Goal: Information Seeking & Learning: Find specific fact

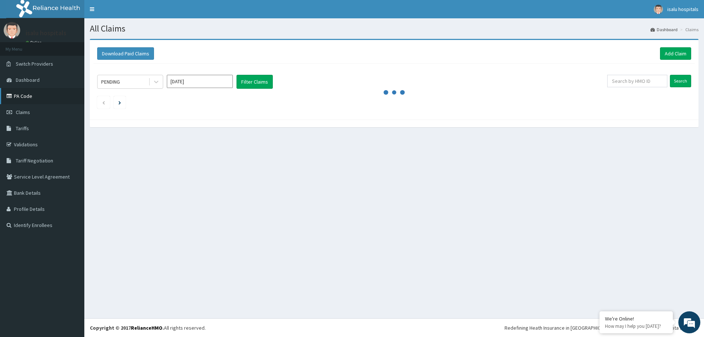
click at [34, 94] on link "PA Code" at bounding box center [42, 96] width 84 height 16
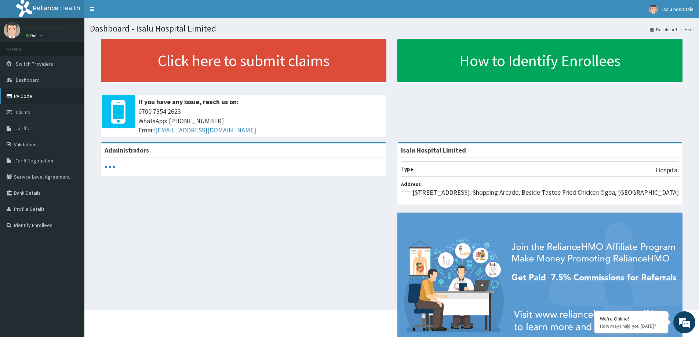
click at [48, 93] on link "PA Code" at bounding box center [42, 96] width 84 height 16
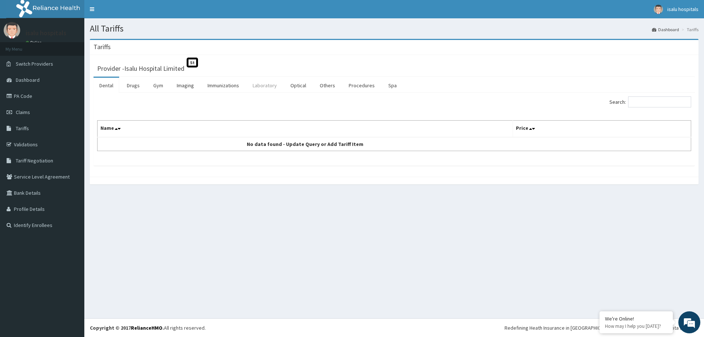
click at [263, 86] on link "Laboratory" at bounding box center [265, 85] width 36 height 15
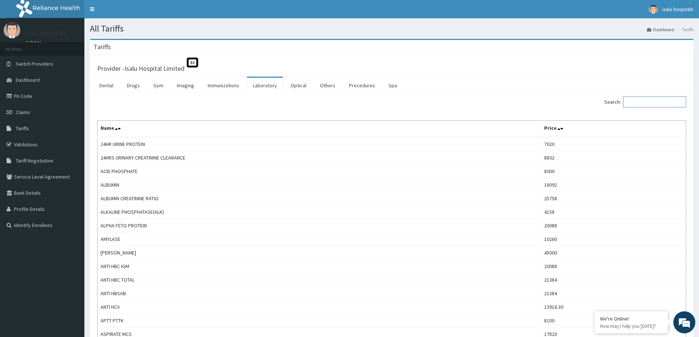
click at [666, 103] on input "Search:" at bounding box center [654, 101] width 63 height 11
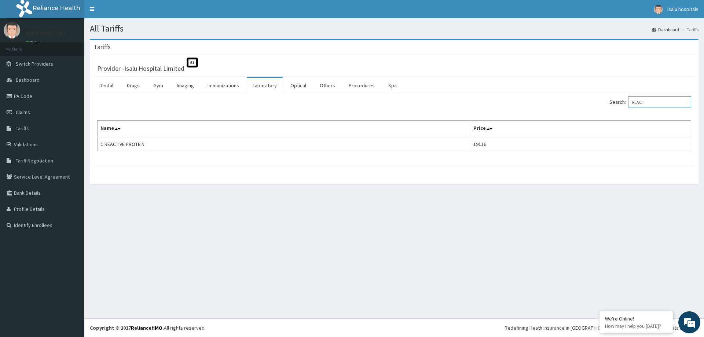
click at [669, 102] on input "REACT" at bounding box center [660, 101] width 63 height 11
type input "STOOL"
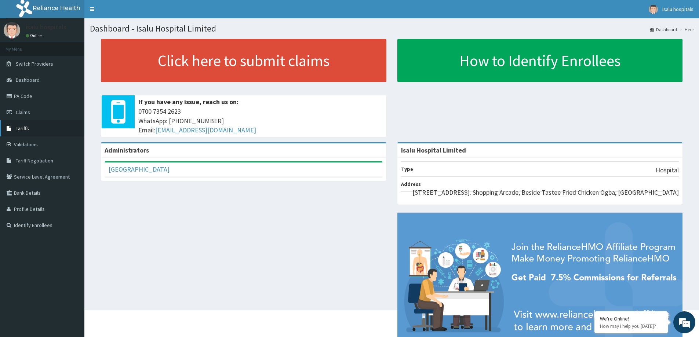
click at [40, 129] on link "Tariffs" at bounding box center [42, 128] width 84 height 16
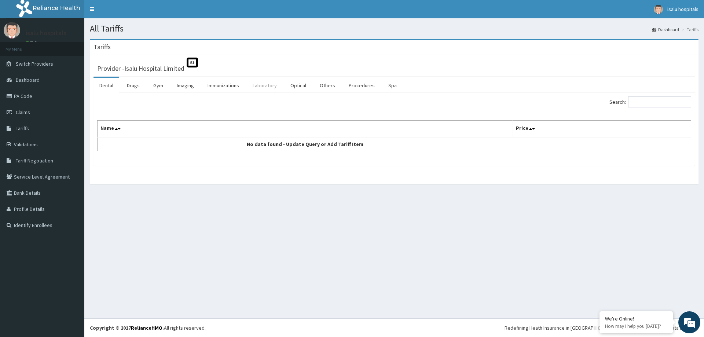
click at [259, 84] on link "Laboratory" at bounding box center [265, 85] width 36 height 15
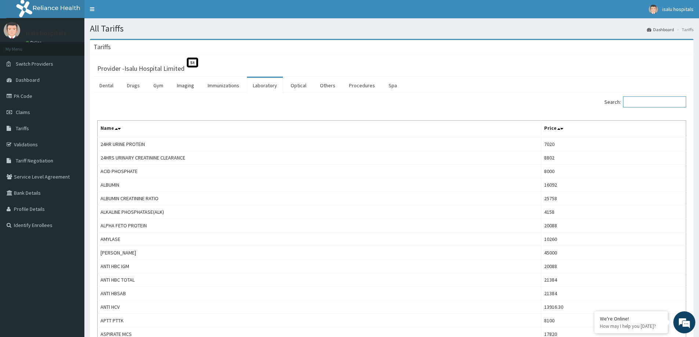
click at [664, 102] on input "Search:" at bounding box center [654, 101] width 63 height 11
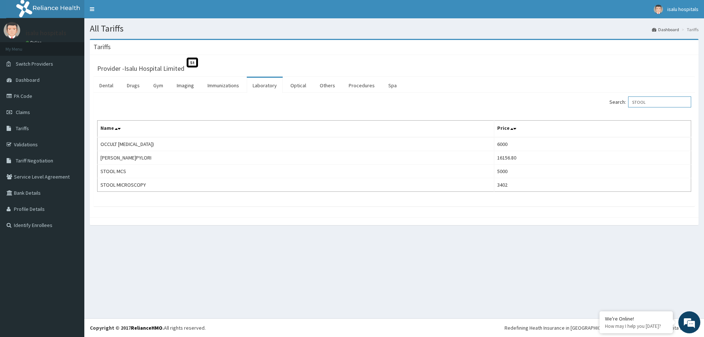
type input "STOOL"
